Goal: Task Accomplishment & Management: Use online tool/utility

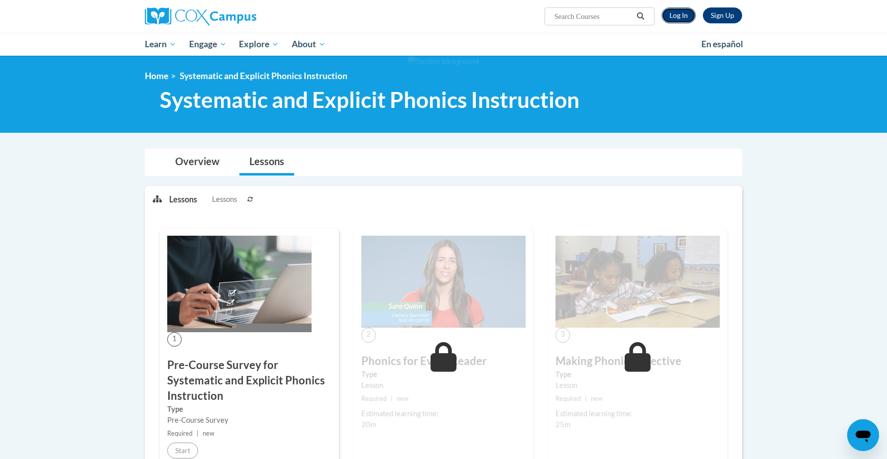
click at [683, 15] on link "Log In" at bounding box center [678, 15] width 34 height 16
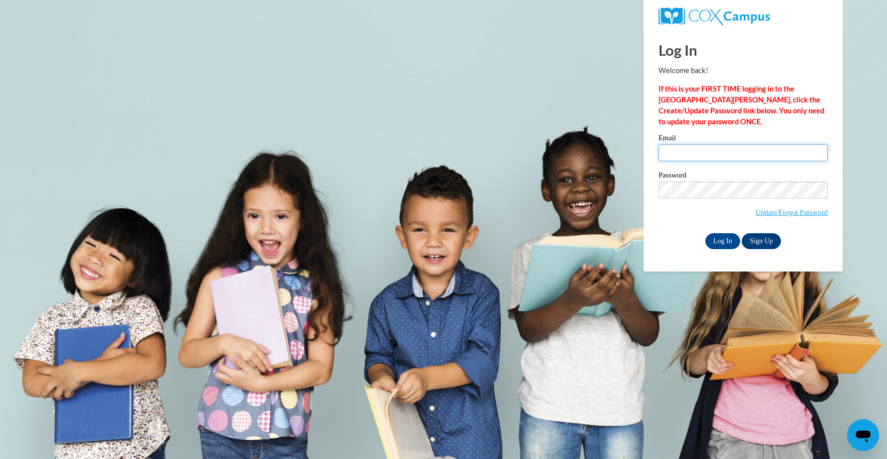
click at [761, 151] on input "Email" at bounding box center [743, 152] width 169 height 17
type input "mecook6812@ung.edu"
click at [714, 241] on input "Log In" at bounding box center [722, 241] width 35 height 16
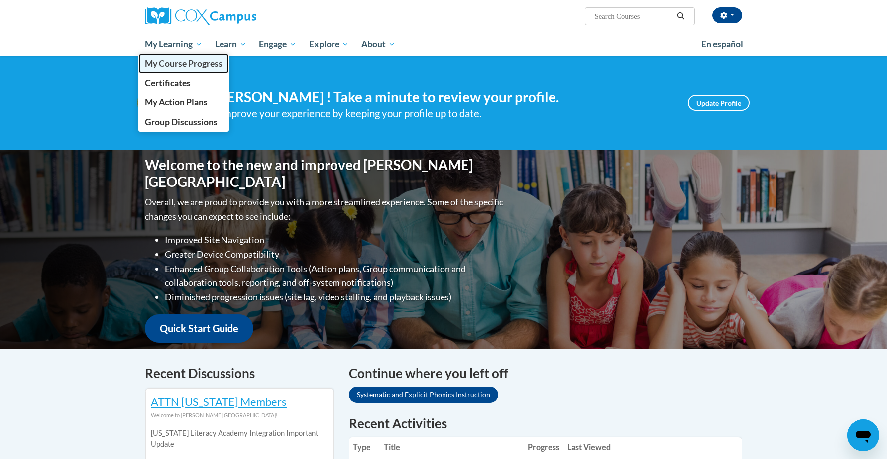
click at [187, 61] on span "My Course Progress" at bounding box center [184, 63] width 78 height 10
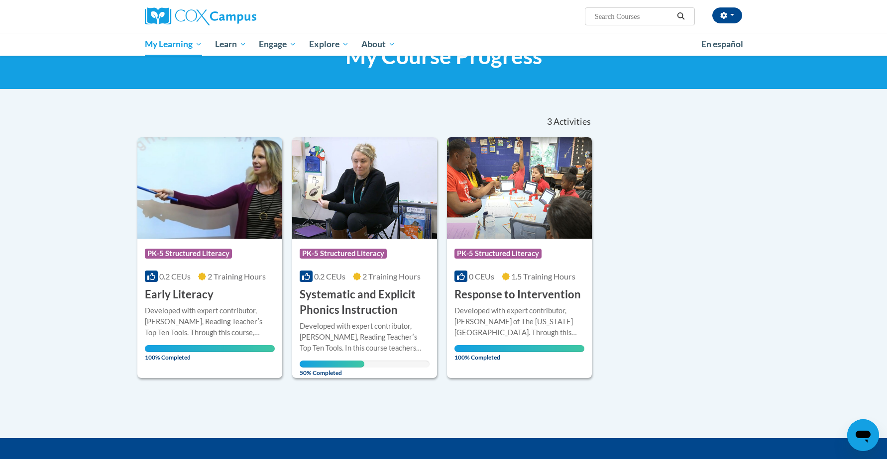
scroll to position [52, 0]
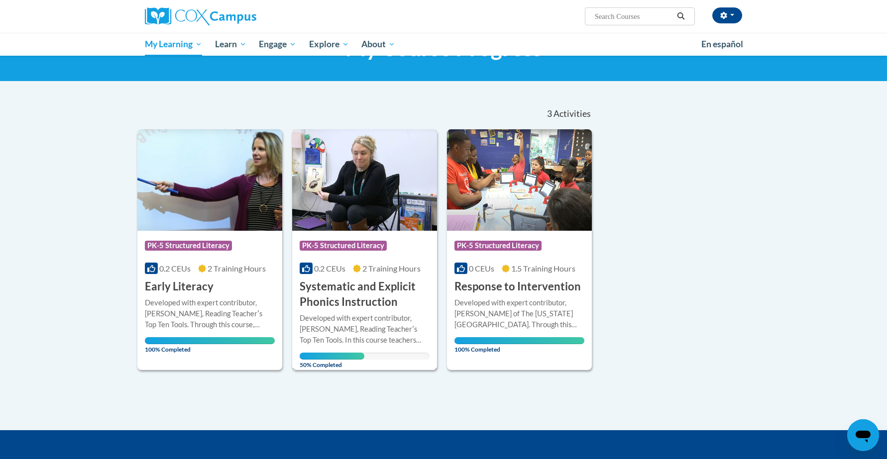
click at [368, 306] on h3 "Systematic and Explicit Phonics Instruction" at bounding box center [365, 294] width 130 height 31
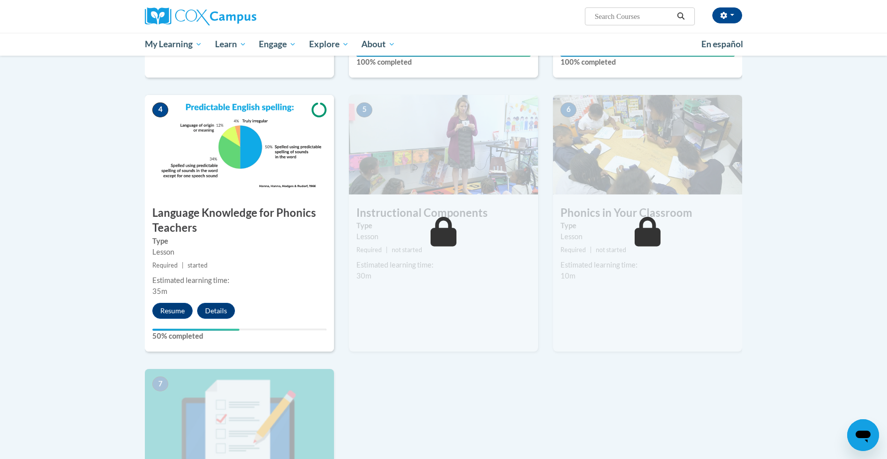
scroll to position [488, 0]
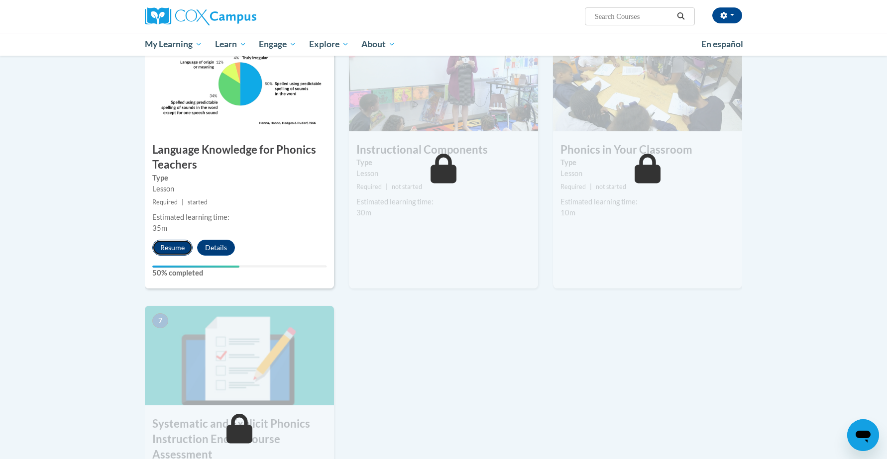
click at [172, 248] on button "Resume" at bounding box center [172, 248] width 40 height 16
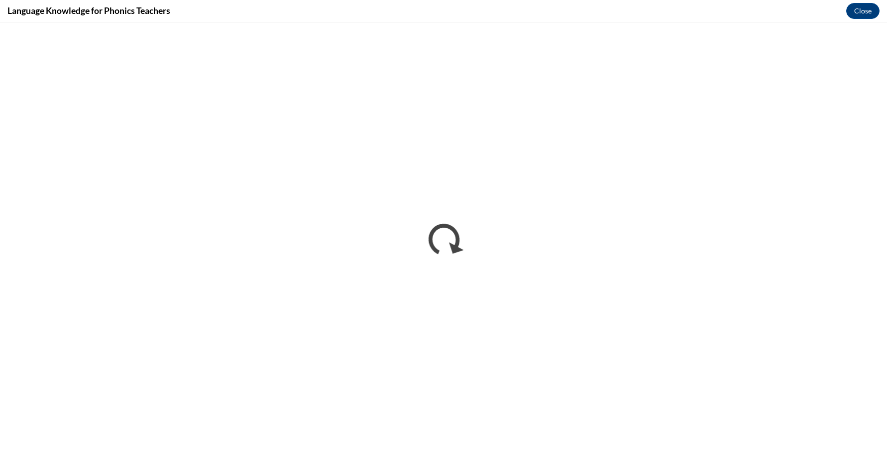
scroll to position [0, 0]
